Goal: Task Accomplishment & Management: Complete application form

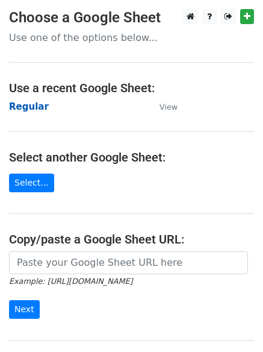
click at [23, 108] on strong "Regular" at bounding box center [29, 106] width 40 height 11
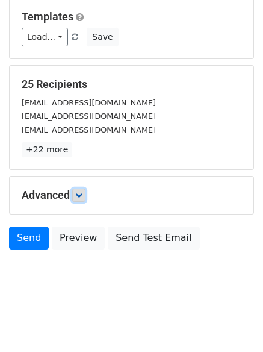
click at [84, 200] on link at bounding box center [78, 195] width 13 height 13
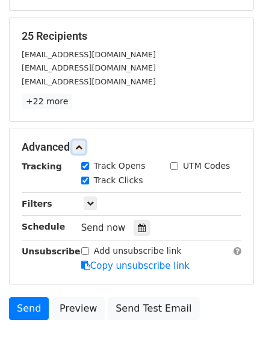
scroll to position [219, 0]
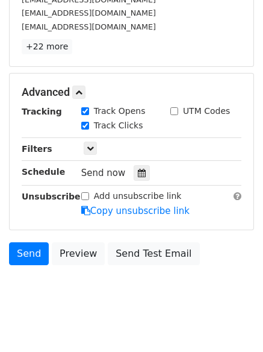
click at [140, 165] on div "Send now" at bounding box center [152, 173] width 142 height 16
click at [139, 175] on icon at bounding box center [142, 173] width 8 height 8
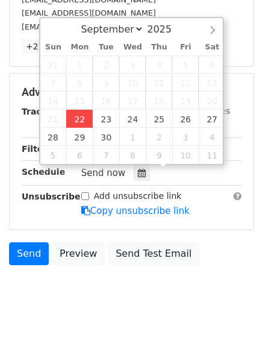
type input "2025-09-22 12:00"
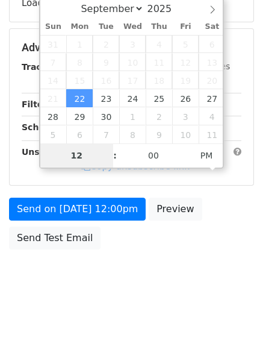
scroll to position [215, 0]
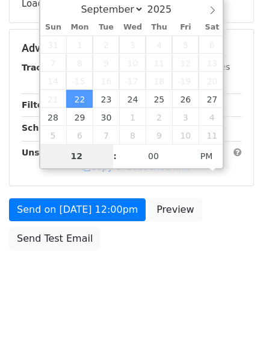
type input "4"
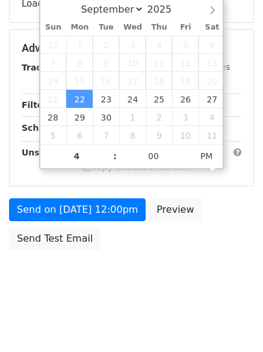
type input "2025-09-22 16:00"
click at [105, 322] on html "New Campaign Daily emails left: 50 Google Sheet: Regular Variables Copy/paste..…" at bounding box center [131, 69] width 263 height 568
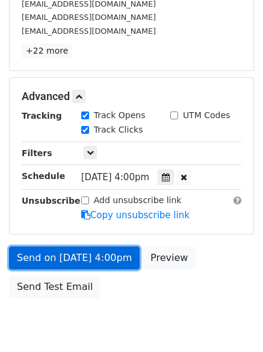
click at [78, 251] on link "Send on Sep 22 at 4:00pm" at bounding box center [74, 257] width 131 height 23
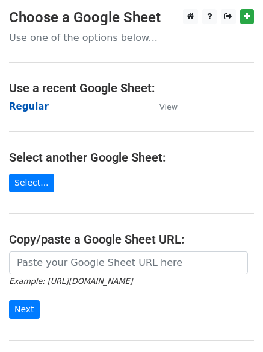
click at [23, 110] on strong "Regular" at bounding box center [29, 106] width 40 height 11
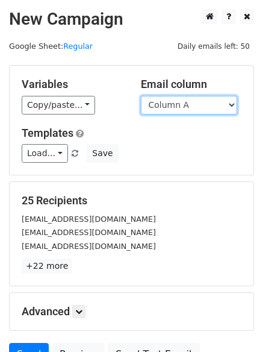
click at [179, 110] on select "Column A Column B Column C Column D Column E Column F" at bounding box center [189, 105] width 96 height 19
select select "Column B"
click at [141, 96] on select "Column A Column B Column C Column D Column E Column F" at bounding box center [189, 105] width 96 height 19
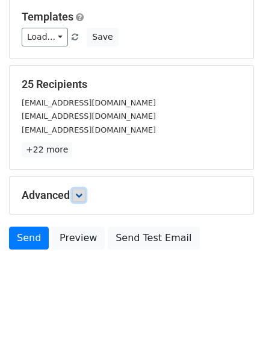
click at [81, 196] on icon at bounding box center [78, 195] width 7 height 7
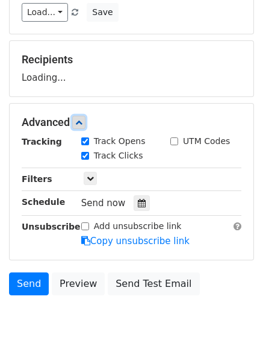
scroll to position [176, 0]
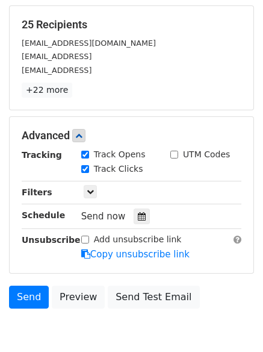
click at [139, 227] on div "Tracking Track Opens UTM Codes Track Clicks Filters Only include spreadsheet ro…" at bounding box center [132, 204] width 220 height 113
click at [138, 217] on icon at bounding box center [142, 216] width 8 height 8
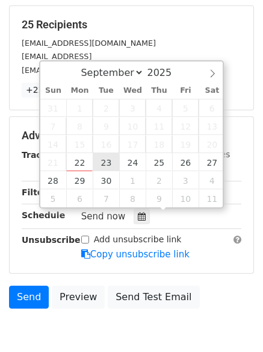
type input "2025-09-23 12:00"
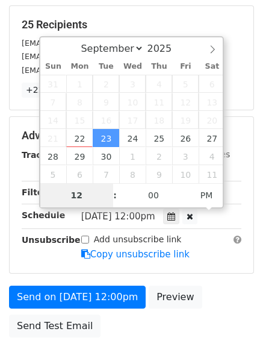
type input "4"
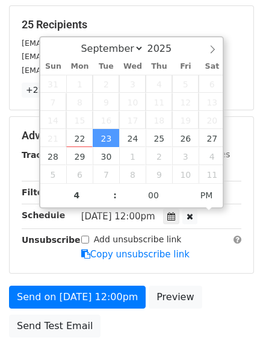
type input "2025-09-23 16:00"
click at [85, 284] on form "Variables Copy/paste... {{Column A}} {{Column B}} {{Column C}} {{Column D}} {{C…" at bounding box center [131, 116] width 245 height 454
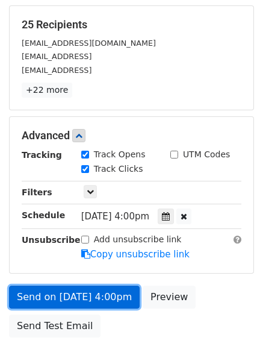
click at [85, 287] on link "Send on Sep 23 at 4:00pm" at bounding box center [74, 297] width 131 height 23
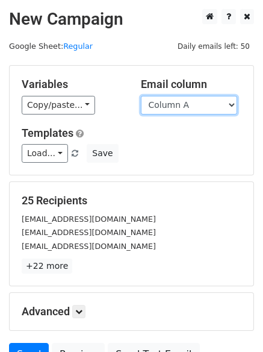
click at [169, 104] on select "Column A Column B Column C Column D Column E Column F" at bounding box center [189, 105] width 96 height 19
select select "Column C"
click at [141, 96] on select "Column A Column B Column C Column D Column E Column F" at bounding box center [189, 105] width 96 height 19
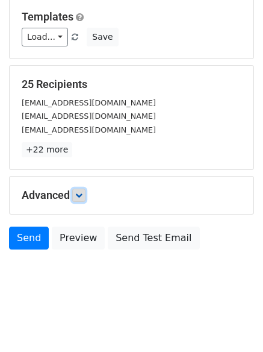
click at [82, 189] on link at bounding box center [78, 195] width 13 height 13
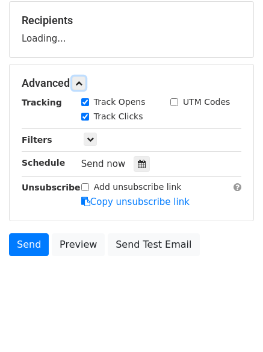
scroll to position [181, 0]
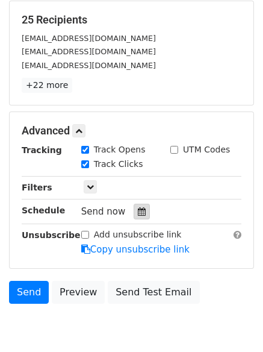
click at [138, 211] on icon at bounding box center [142, 211] width 8 height 8
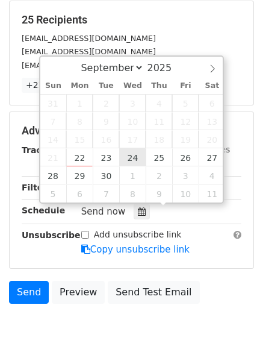
type input "[DATE] 12:00"
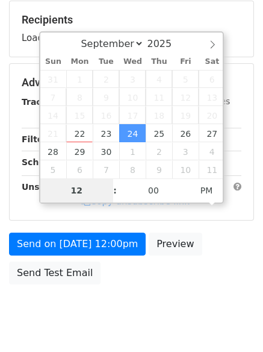
type input "6"
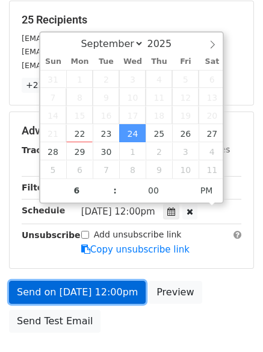
type input "[DATE] 18:00"
click at [89, 288] on link "Send on [DATE] 12:00pm" at bounding box center [77, 292] width 137 height 23
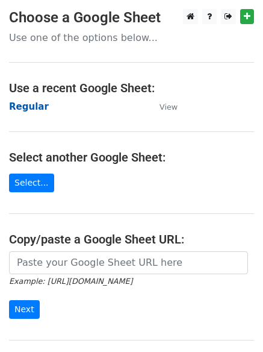
click at [14, 108] on strong "Regular" at bounding box center [29, 106] width 40 height 11
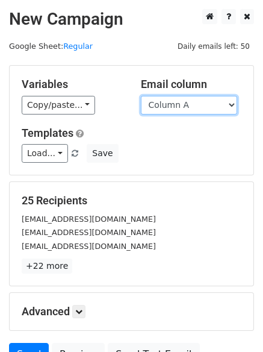
drag, startPoint x: 0, startPoint y: 0, endPoint x: 189, endPoint y: 110, distance: 219.0
click at [188, 107] on select "Column A Column B Column C Column D Column E Column F" at bounding box center [189, 105] width 96 height 19
select select "Column D"
click at [141, 96] on select "Column A Column B Column C Column D Column E Column F" at bounding box center [189, 105] width 96 height 19
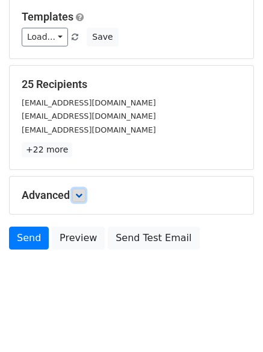
click at [80, 195] on icon at bounding box center [78, 195] width 7 height 7
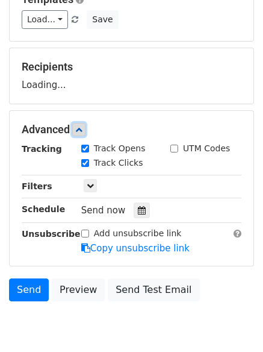
scroll to position [161, 0]
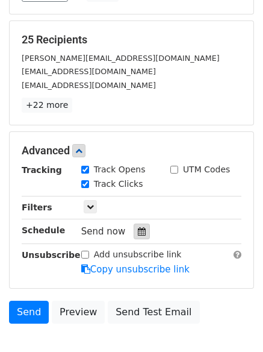
click at [138, 236] on icon at bounding box center [142, 231] width 8 height 8
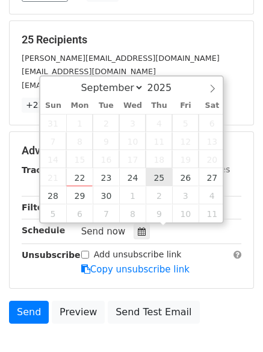
type input "2025-09-25 12:00"
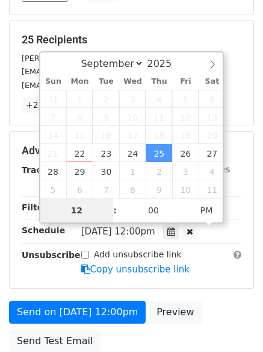
type input "7"
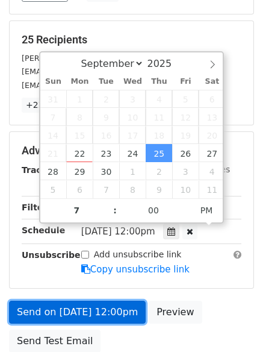
type input "2025-09-25 19:00"
click at [83, 312] on link "Send on Sep 25 at 12:00pm" at bounding box center [77, 312] width 137 height 23
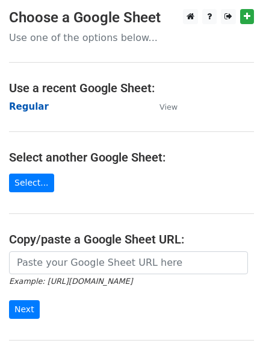
click at [35, 106] on strong "Regular" at bounding box center [29, 106] width 40 height 11
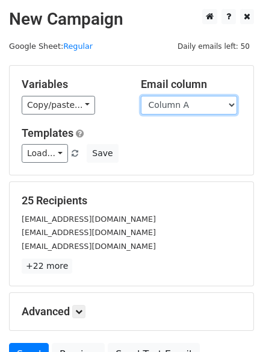
click at [184, 108] on select "Column A Column B Column C Column D Column E Column F" at bounding box center [189, 105] width 96 height 19
select select "Column E"
click at [141, 96] on select "Column A Column B Column C Column D Column E Column F" at bounding box center [189, 105] width 96 height 19
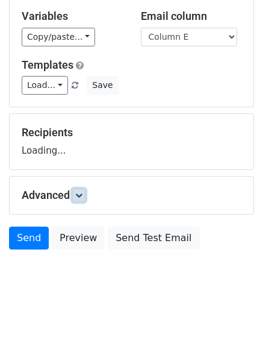
click at [78, 190] on link at bounding box center [78, 195] width 13 height 13
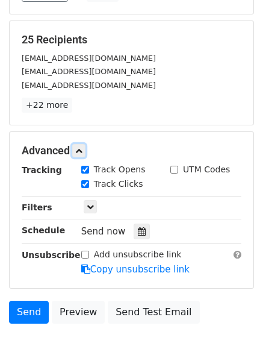
scroll to position [163, 0]
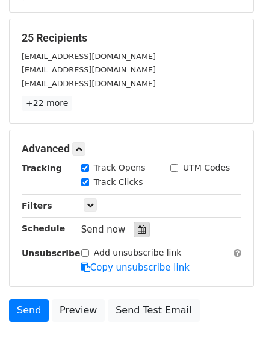
click at [138, 225] on icon at bounding box center [142, 229] width 8 height 8
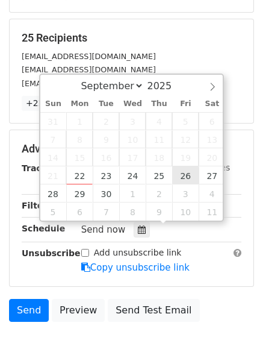
type input "[DATE] 12:00"
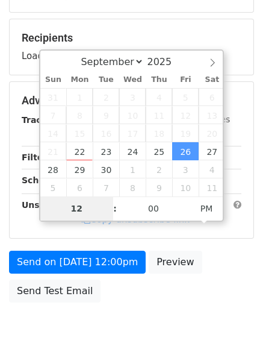
type input "8"
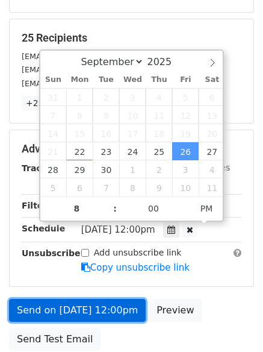
type input "[DATE] 20:00"
click at [96, 304] on link "Send on [DATE] 12:00pm" at bounding box center [77, 310] width 137 height 23
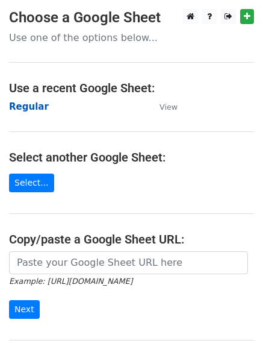
click at [25, 101] on strong "Regular" at bounding box center [29, 106] width 40 height 11
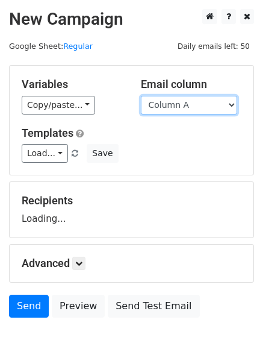
drag, startPoint x: 0, startPoint y: 0, endPoint x: 175, endPoint y: 102, distance: 202.6
click at [175, 102] on select "Column A Column B Column C Column D Column E Column F" at bounding box center [189, 105] width 96 height 19
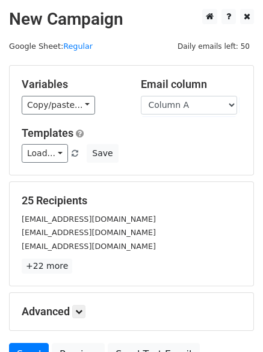
click at [173, 200] on h5 "25 Recipients" at bounding box center [132, 200] width 220 height 13
click at [169, 113] on select "Column A Column B Column C Column D Column E Column F" at bounding box center [189, 105] width 96 height 19
select select "Column F"
click at [141, 96] on select "Column A Column B Column C Column D Column E Column F" at bounding box center [189, 105] width 96 height 19
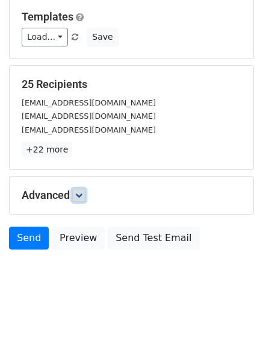
click at [77, 199] on link at bounding box center [78, 195] width 13 height 13
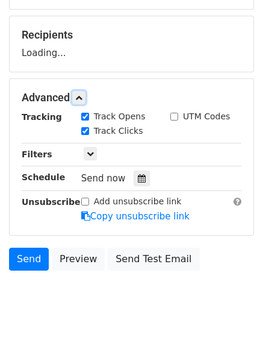
scroll to position [168, 0]
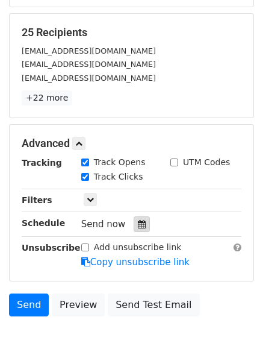
click at [138, 227] on icon at bounding box center [142, 224] width 8 height 8
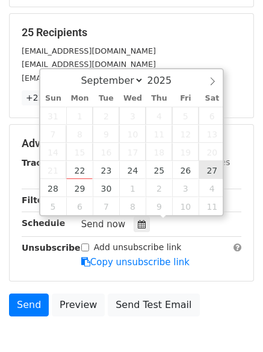
type input "[DATE] 12:00"
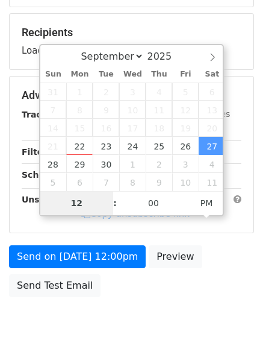
type input "9"
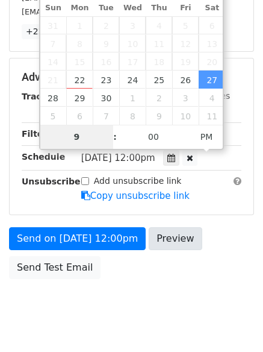
scroll to position [263, 0]
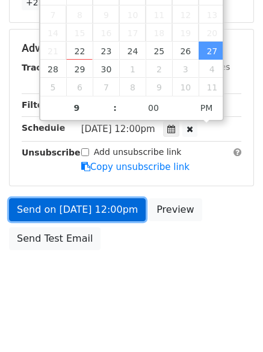
type input "[DATE] 21:00"
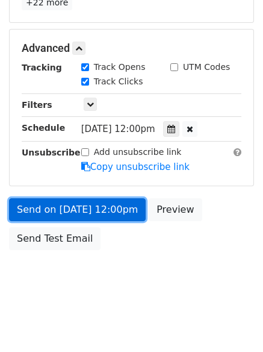
click at [113, 207] on link "Send on [DATE] 12:00pm" at bounding box center [77, 209] width 137 height 23
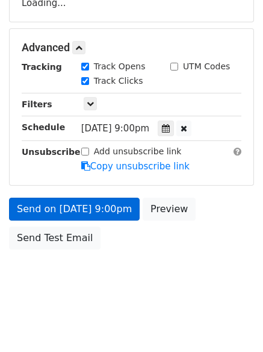
scroll to position [215, 0]
